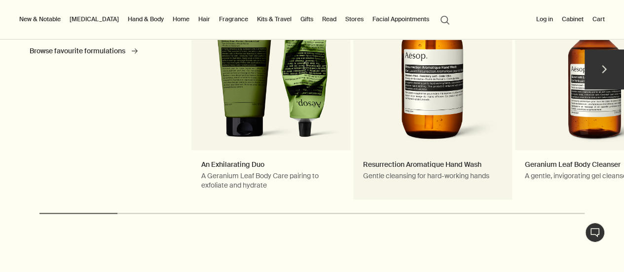
scroll to position [493, 0]
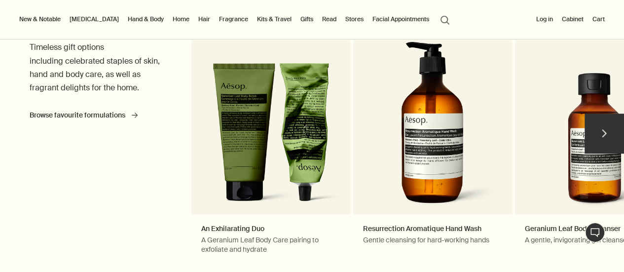
click at [607, 128] on button "chevron" at bounding box center [604, 132] width 39 height 39
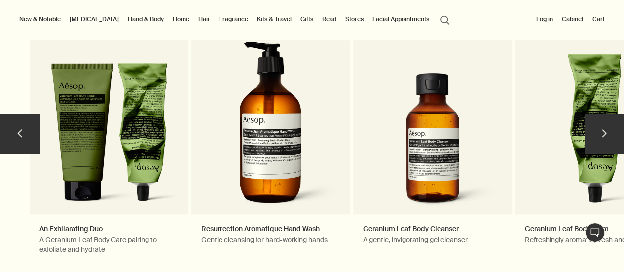
click at [607, 128] on button "chevron" at bounding box center [604, 132] width 39 height 39
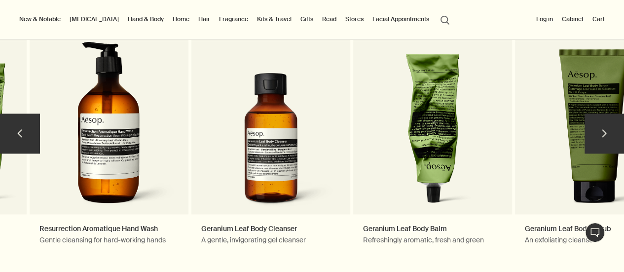
click at [607, 128] on button "chevron" at bounding box center [604, 132] width 39 height 39
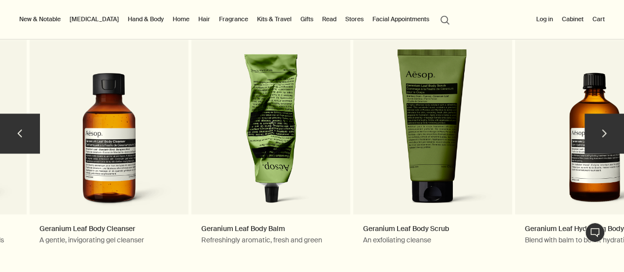
click at [607, 128] on button "chevron" at bounding box center [604, 132] width 39 height 39
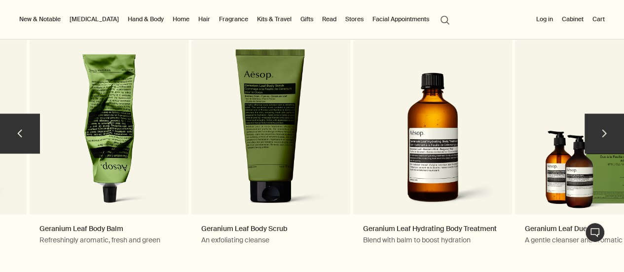
click at [607, 128] on button "chevron" at bounding box center [604, 132] width 39 height 39
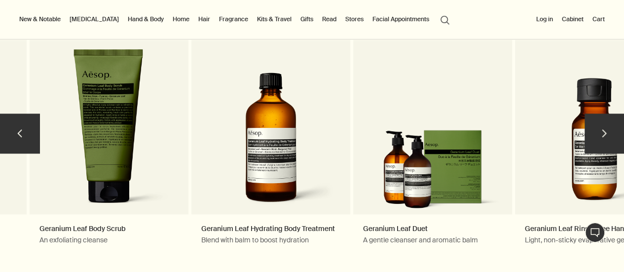
click at [606, 129] on button "chevron" at bounding box center [604, 132] width 39 height 39
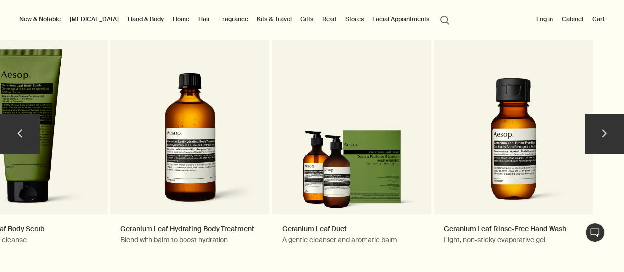
click at [606, 129] on button "chevron" at bounding box center [604, 132] width 39 height 39
click at [23, 130] on button "chevron" at bounding box center [19, 132] width 39 height 39
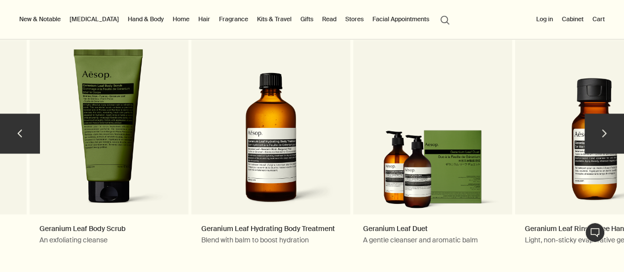
click at [23, 130] on button "chevron" at bounding box center [19, 132] width 39 height 39
click at [22, 130] on button "chevron" at bounding box center [19, 132] width 39 height 39
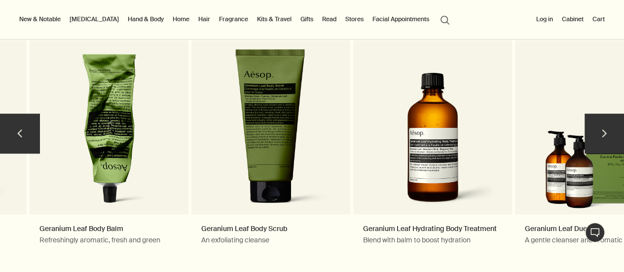
click at [21, 125] on button "chevron" at bounding box center [19, 132] width 39 height 39
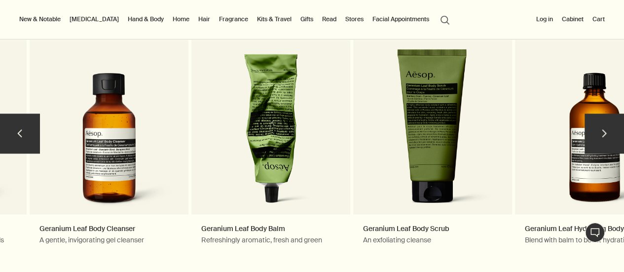
click at [21, 125] on button "chevron" at bounding box center [19, 132] width 39 height 39
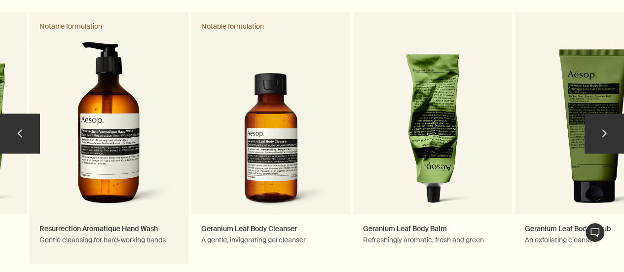
click at [61, 114] on link "Resurrection Aromatique Hand Wash Gentle cleansing for hard-working hands Notab…" at bounding box center [109, 138] width 159 height 253
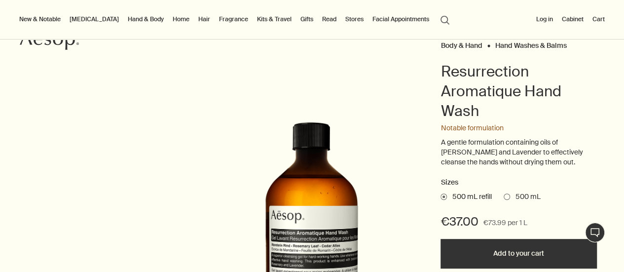
scroll to position [148, 0]
